Goal: Navigation & Orientation: Understand site structure

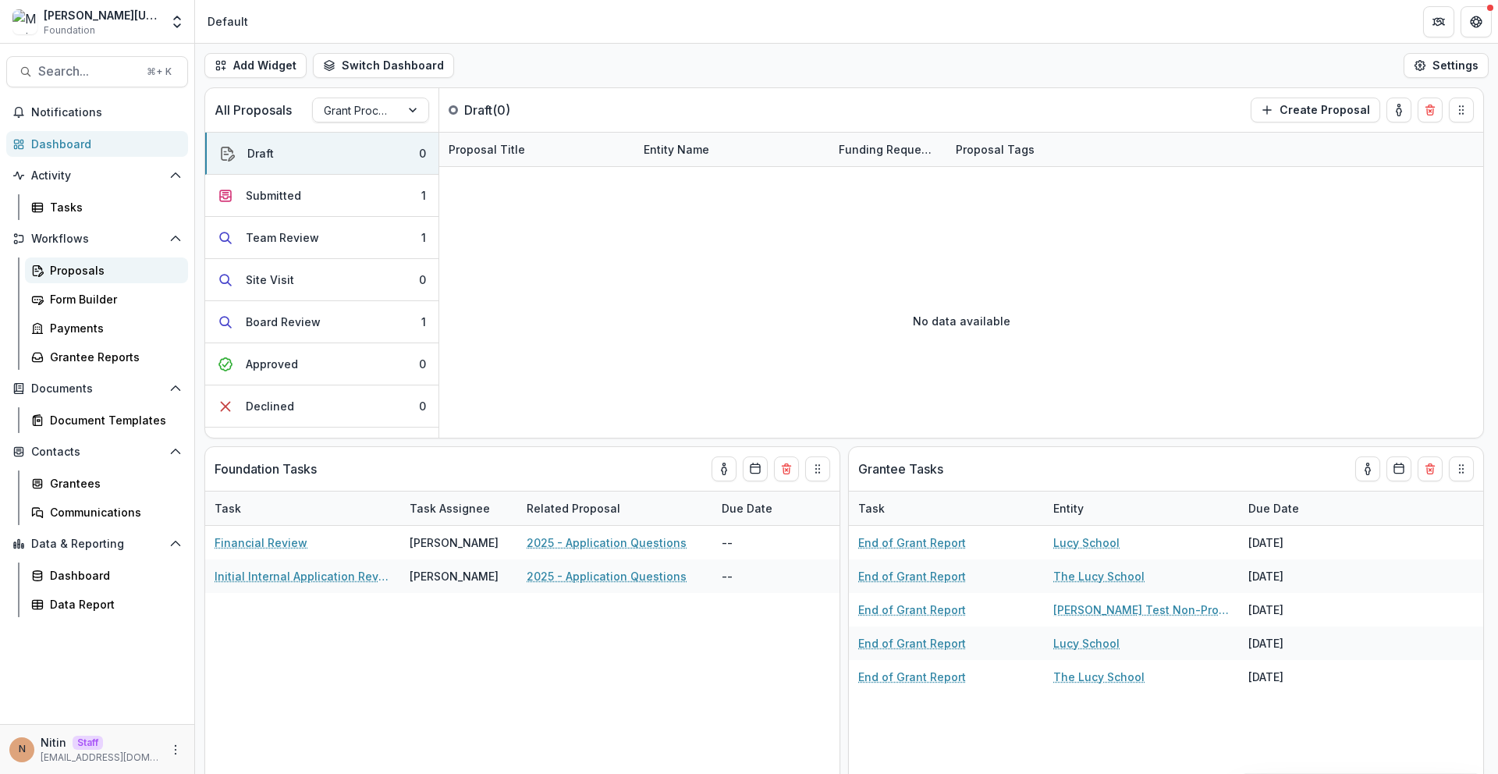
scroll to position [158, 0]
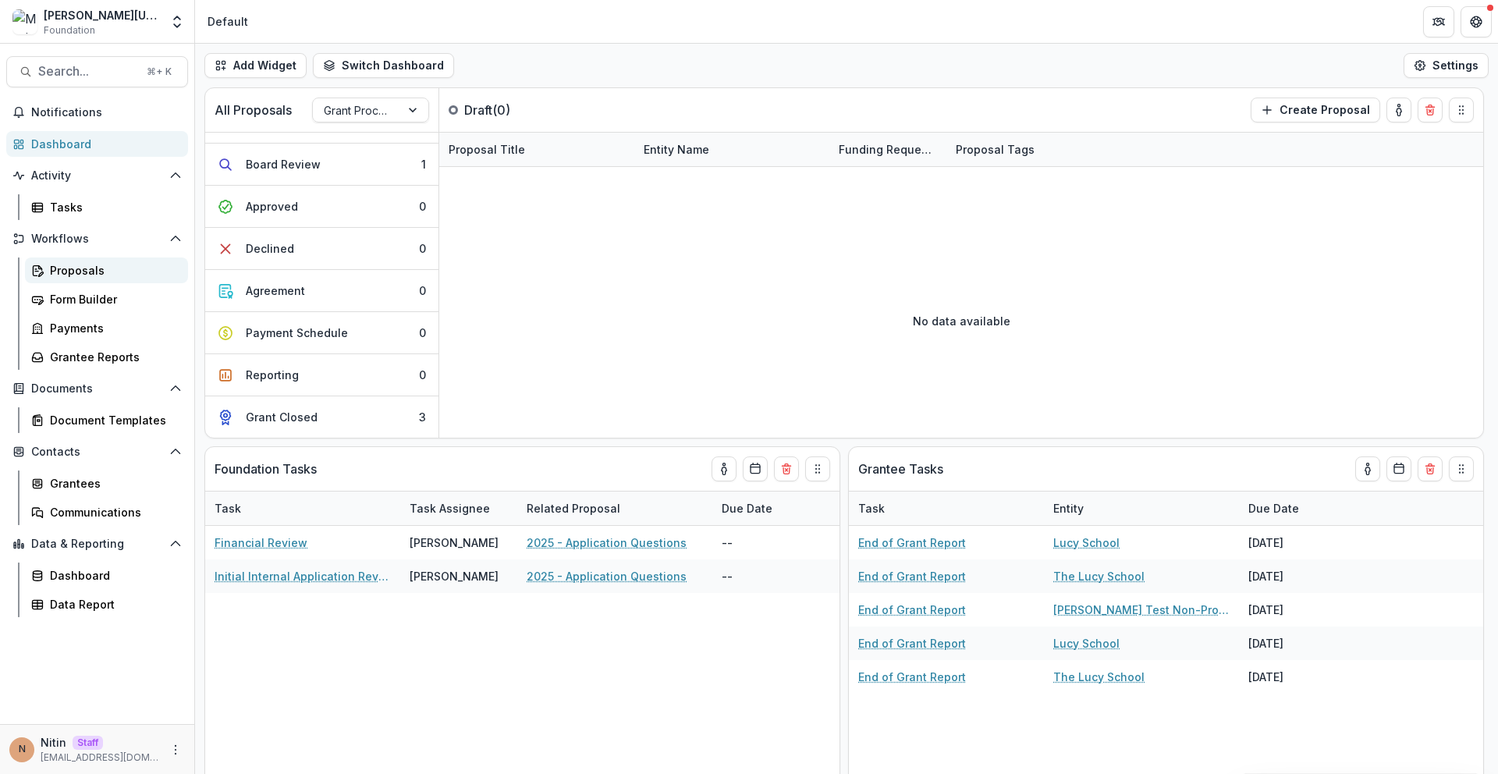
click at [87, 275] on div "Proposals" at bounding box center [113, 270] width 126 height 16
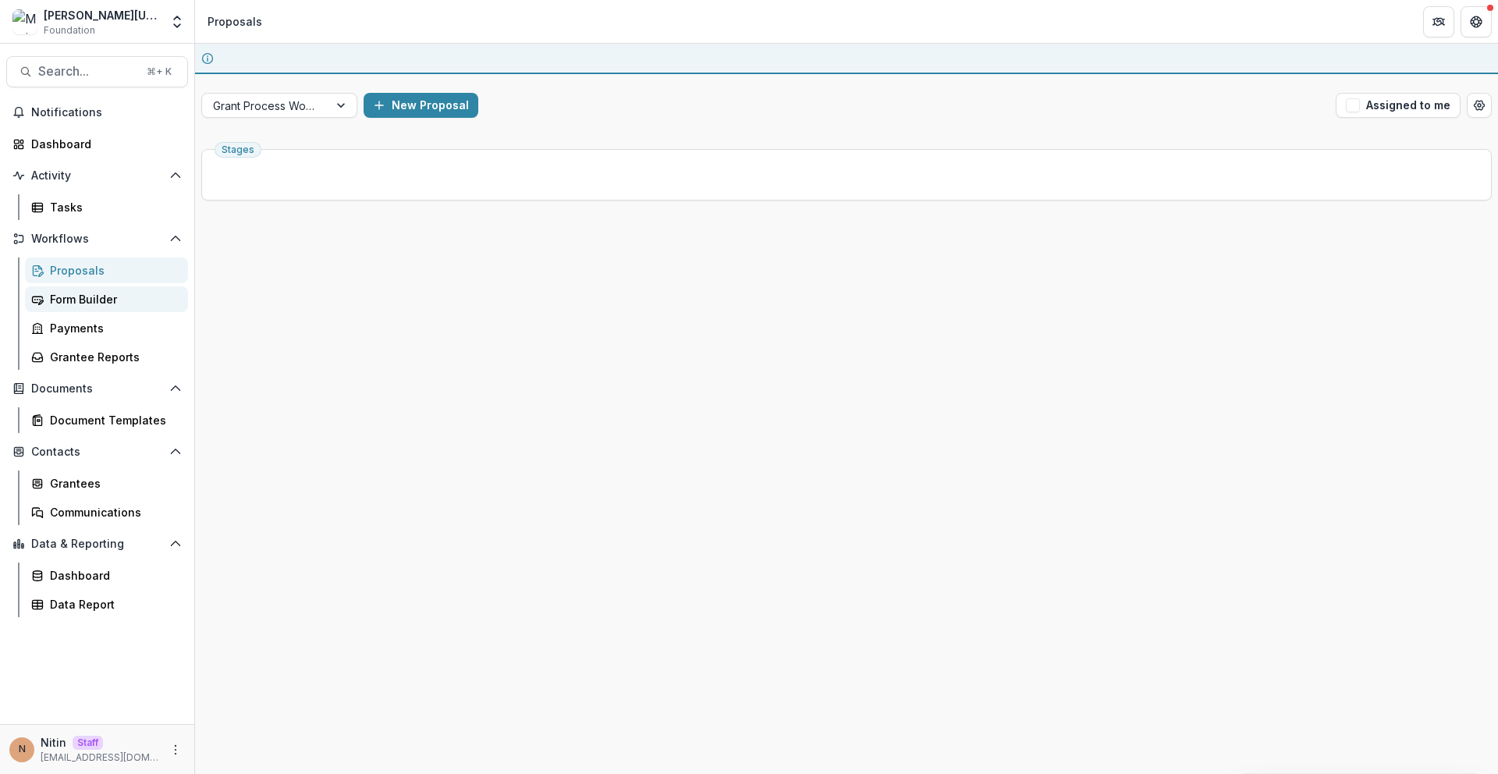
click at [87, 300] on div "Form Builder" at bounding box center [113, 299] width 126 height 16
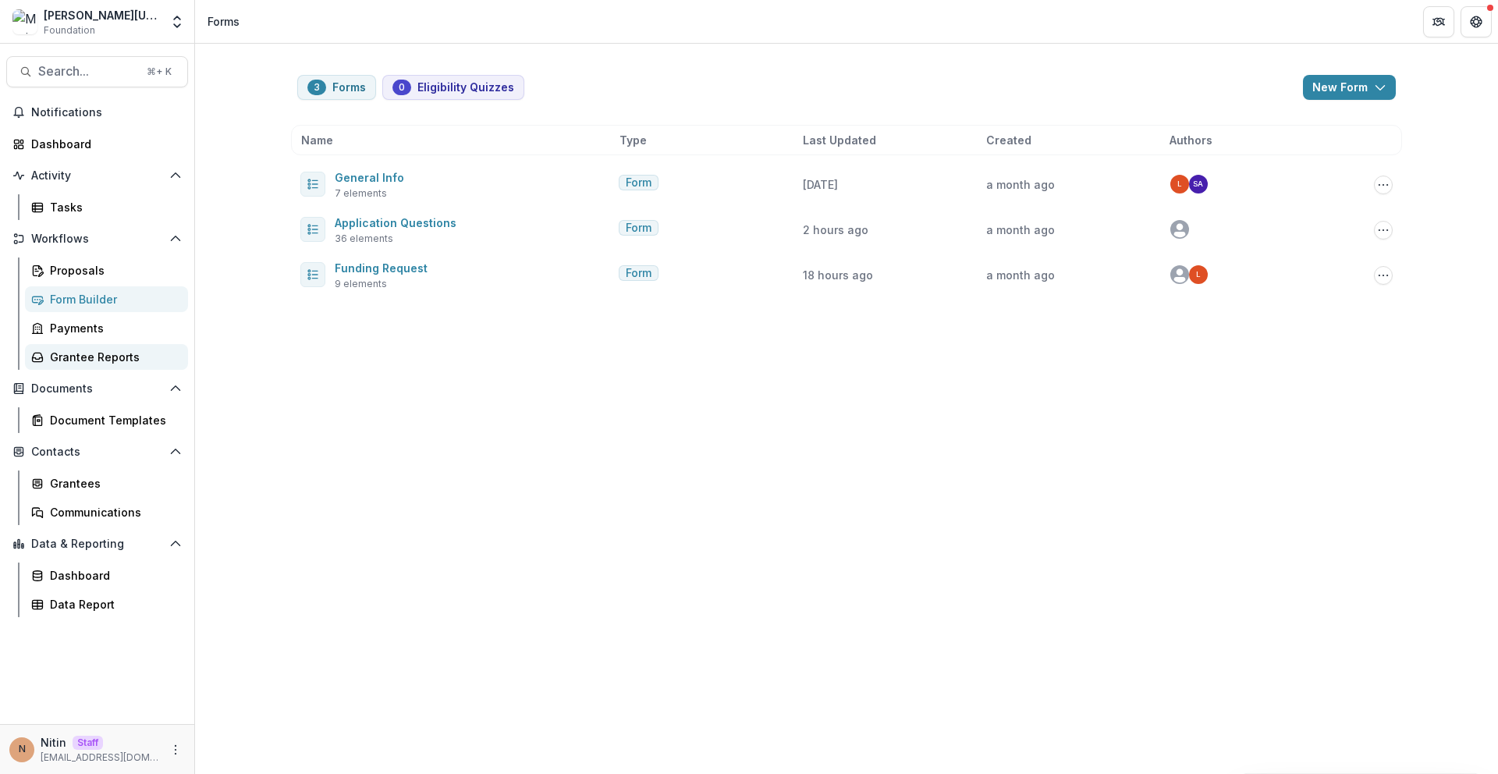
click at [105, 349] on div "Grantee Reports" at bounding box center [113, 357] width 126 height 16
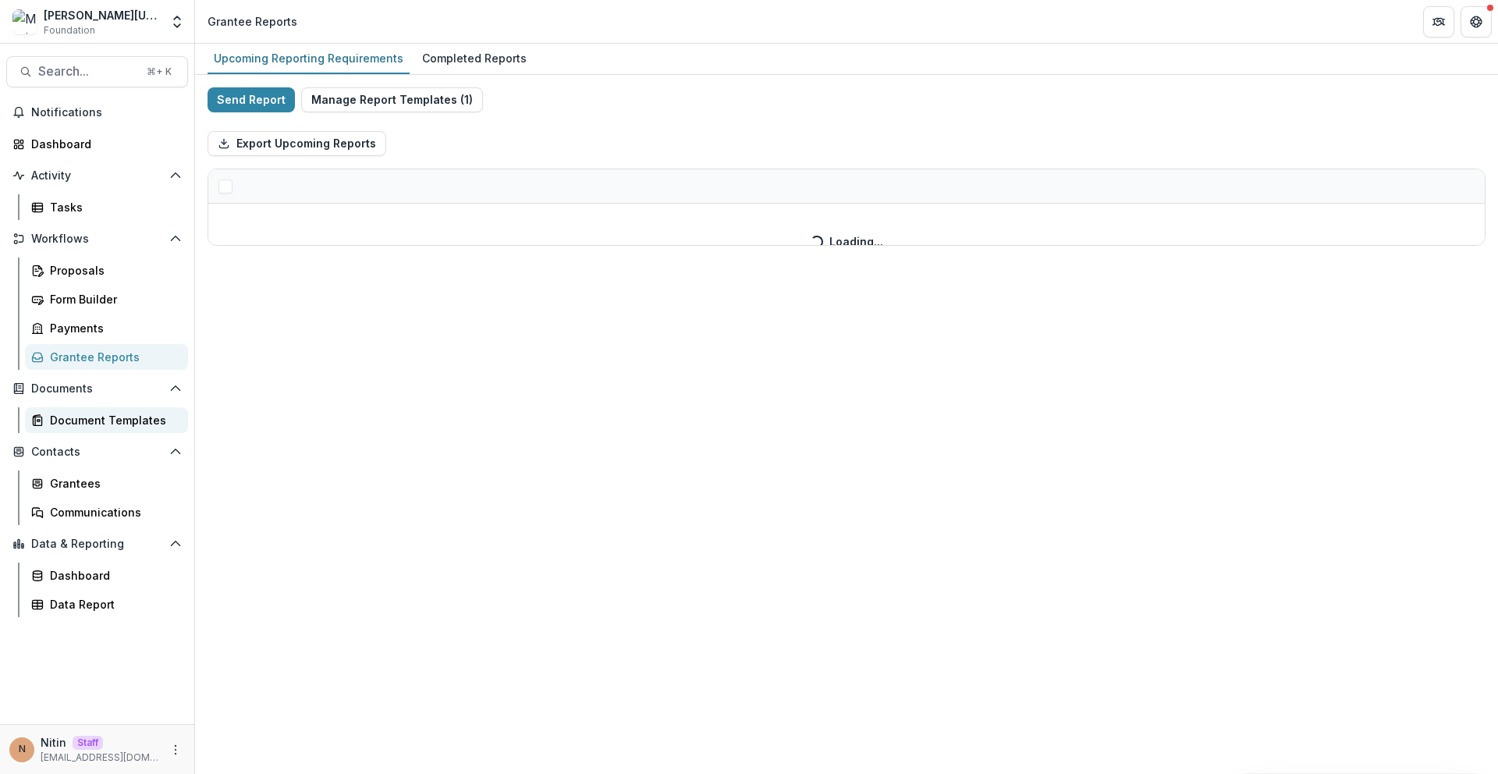
click at [91, 407] on link "Document Templates" at bounding box center [106, 420] width 163 height 26
